Goal: Check status: Check status

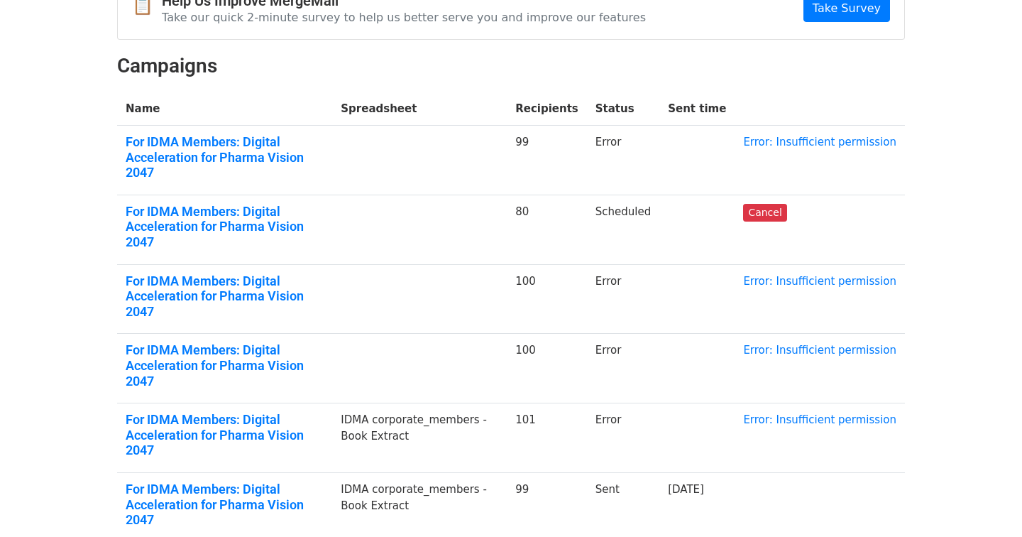
scroll to position [91, 0]
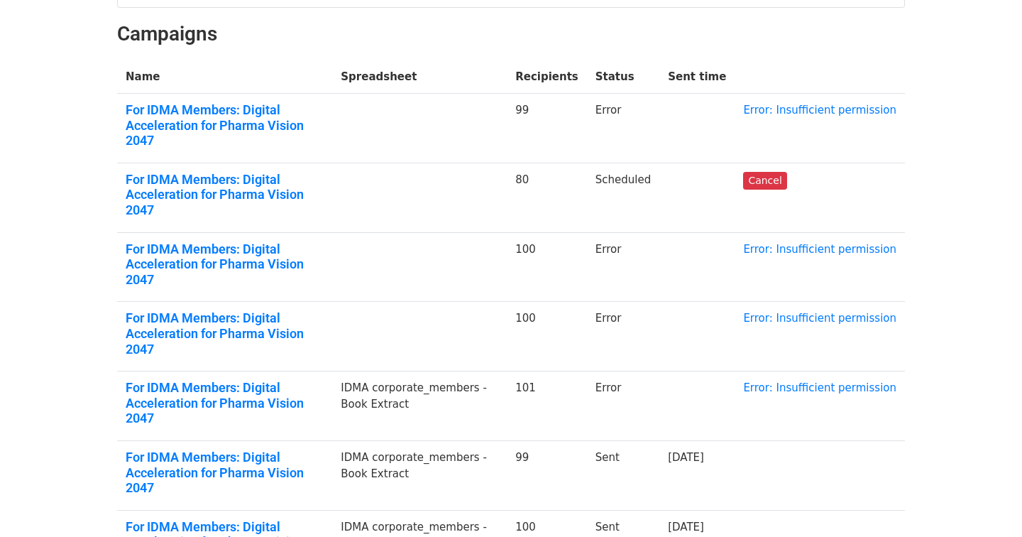
scroll to position [117, 0]
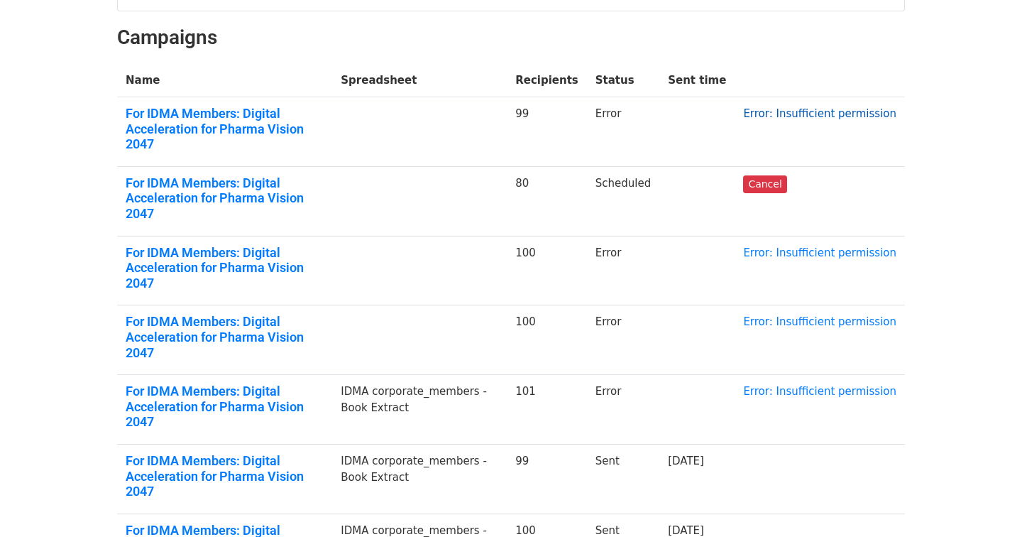
click at [828, 110] on link "Error: Insufficient permission" at bounding box center [819, 113] width 153 height 13
